Goal: Transaction & Acquisition: Purchase product/service

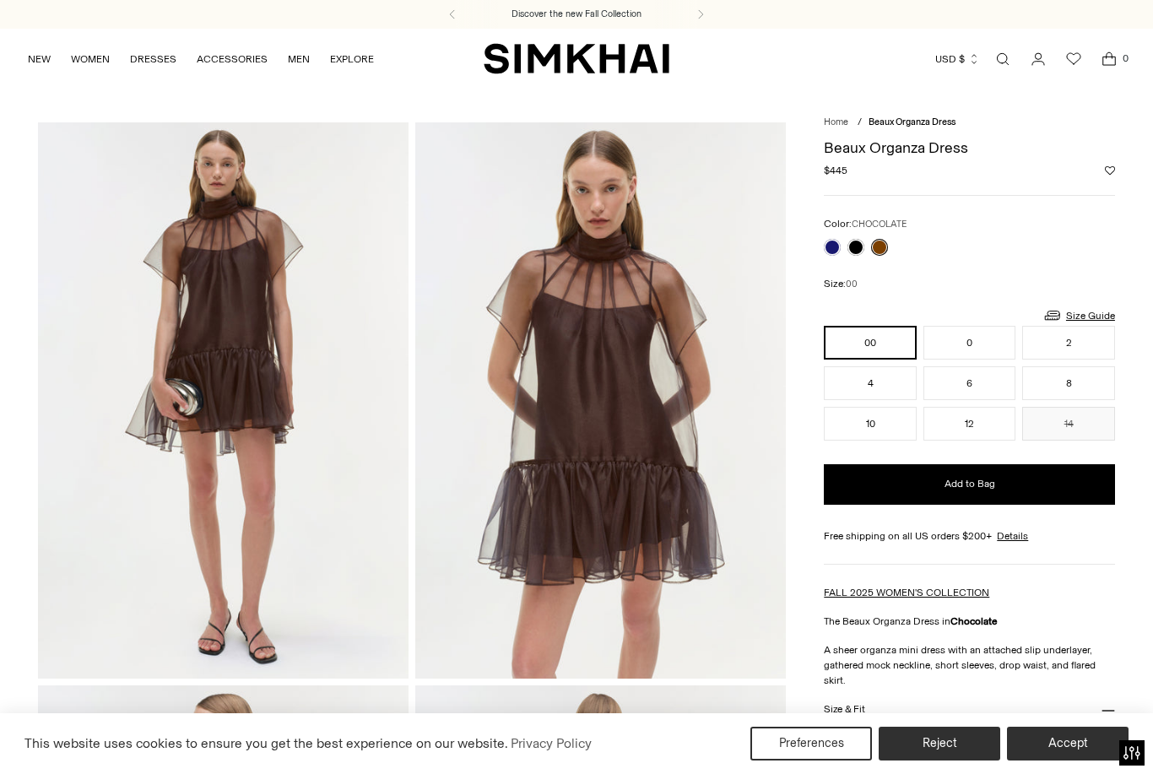
click at [854, 247] on link at bounding box center [856, 247] width 17 height 17
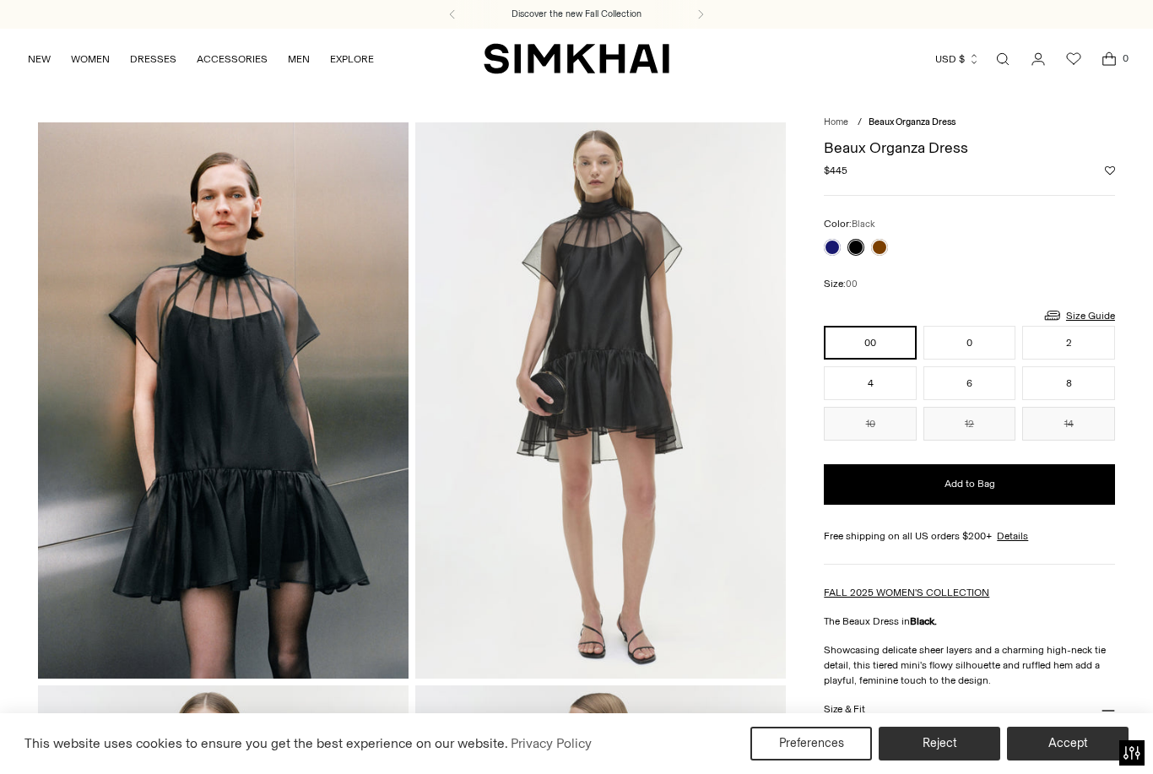
click at [833, 252] on link at bounding box center [832, 247] width 17 height 17
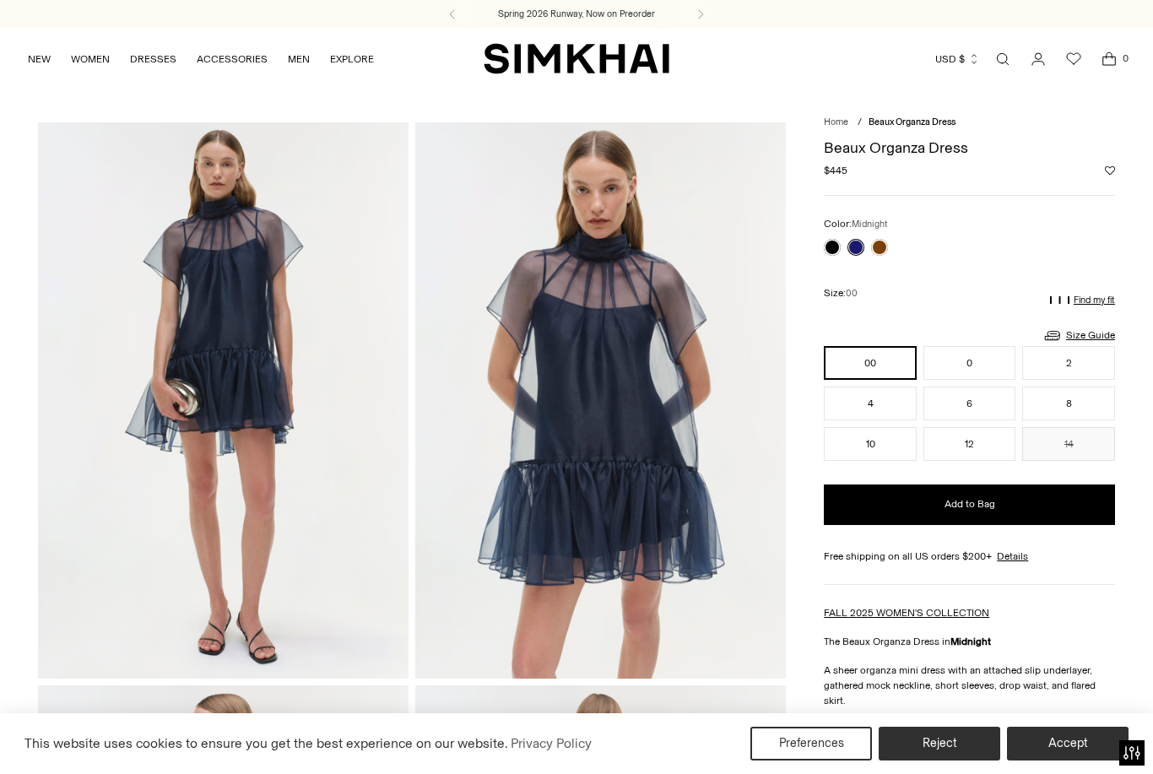
click at [887, 247] on link at bounding box center [879, 247] width 17 height 17
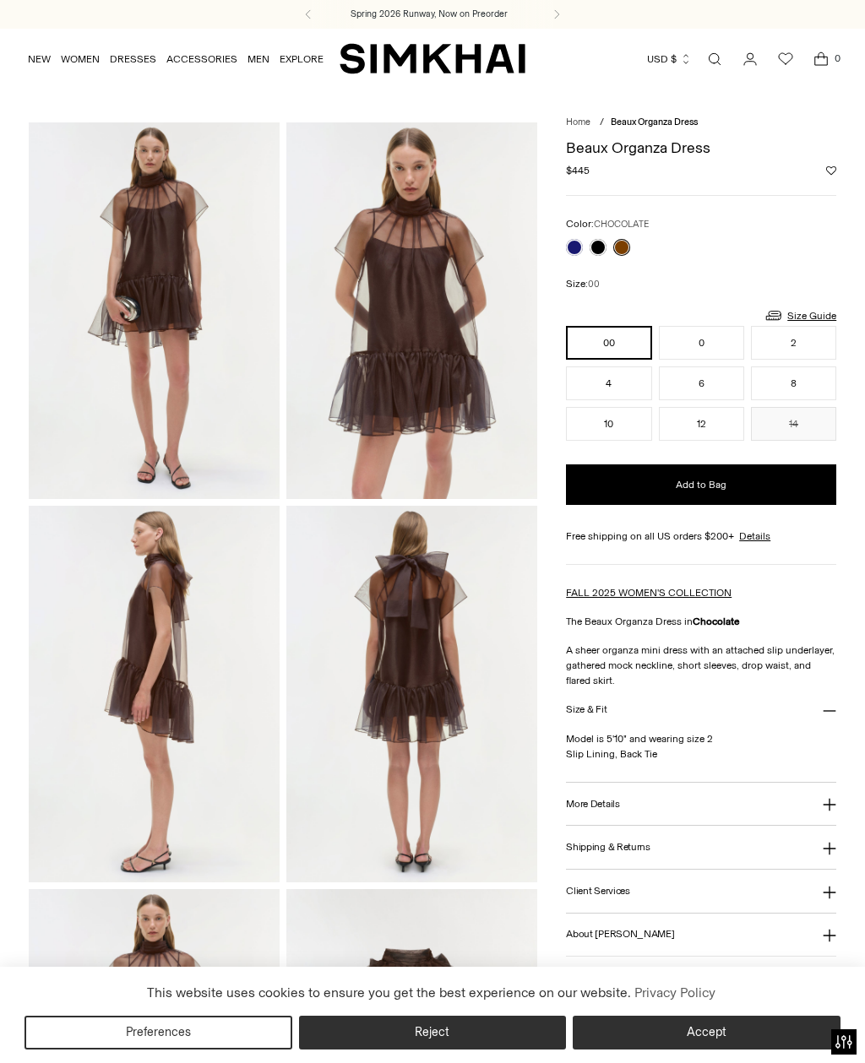
scroll to position [1, 0]
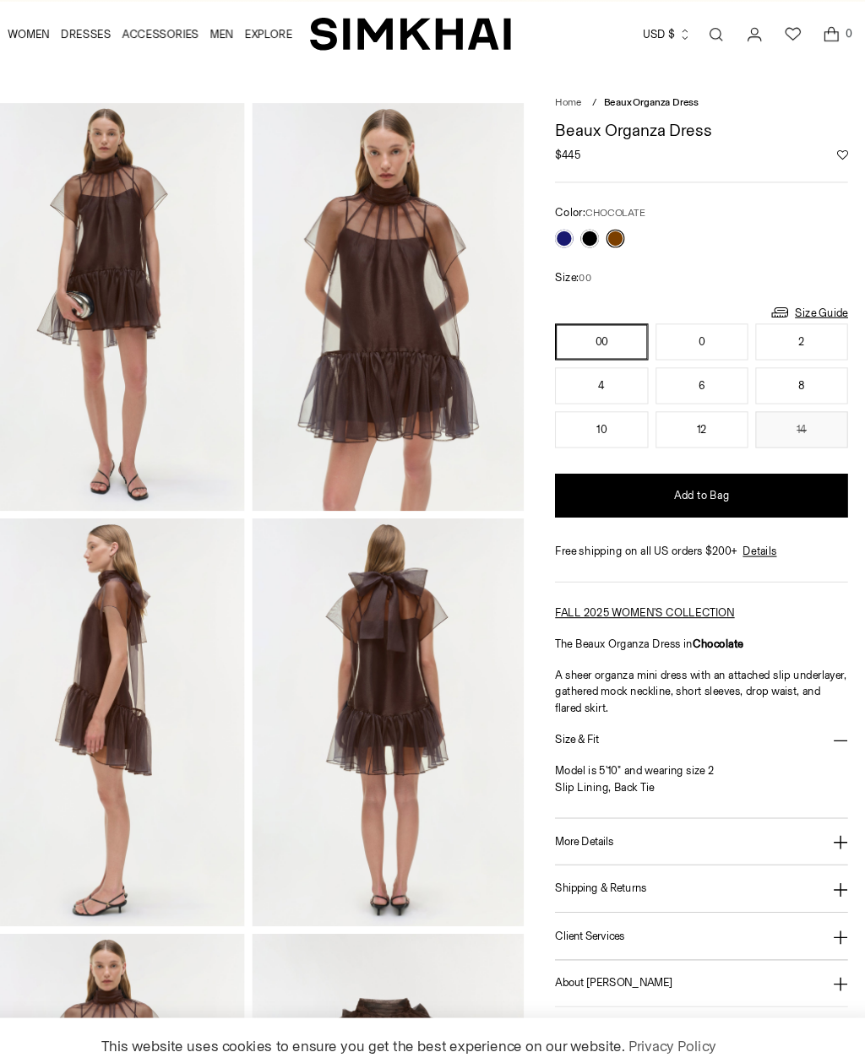
click at [788, 437] on div "Home / Beaux Organza Dress Beaux Organza Dress Regular price $445 Unit price / …" at bounding box center [432, 693] width 865 height 1143
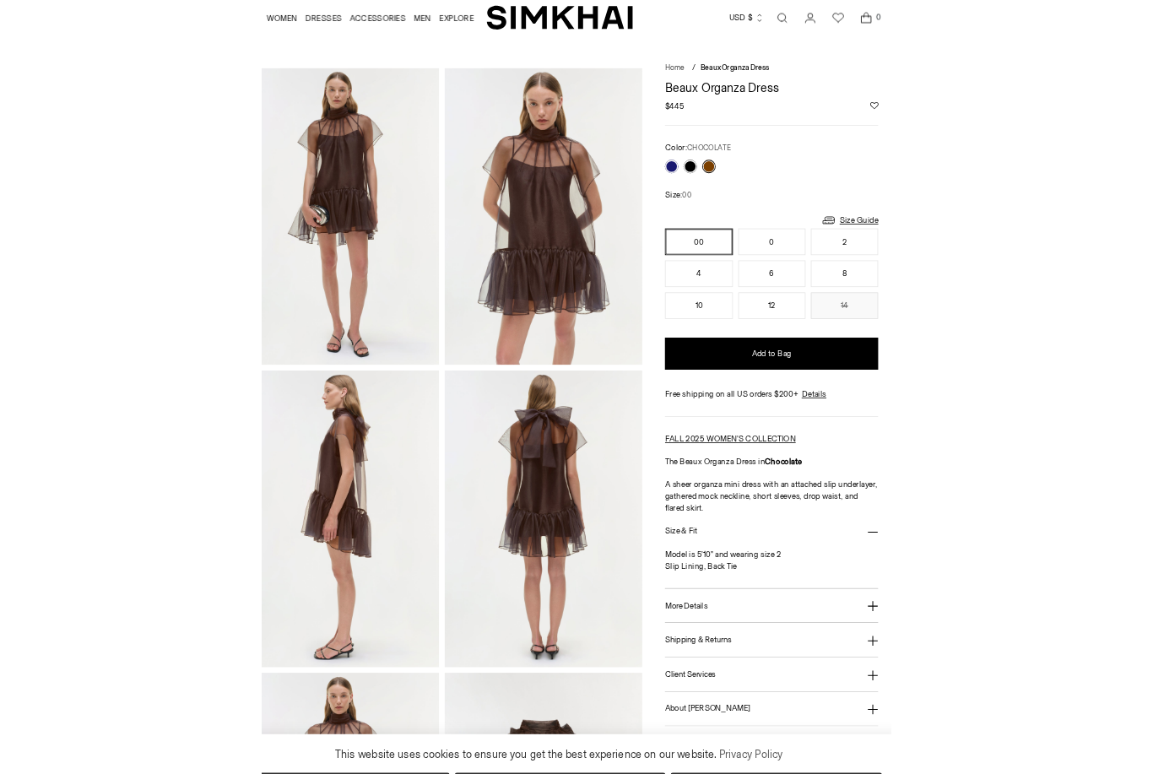
scroll to position [0, 0]
